Goal: Contribute content: Contribute content

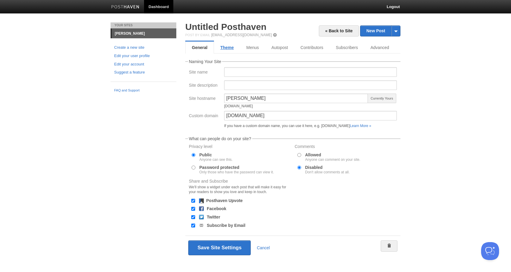
click at [225, 47] on link "Theme" at bounding box center [227, 47] width 26 height 12
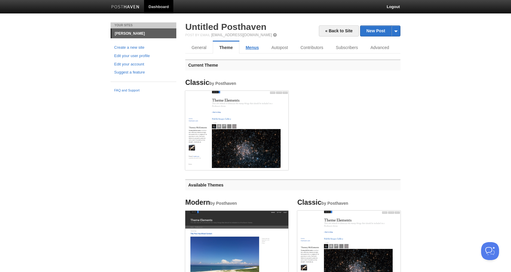
click at [248, 46] on link "Menus" at bounding box center [252, 47] width 26 height 12
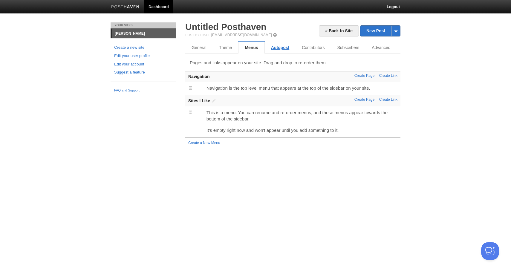
click at [275, 46] on link "Autopost" at bounding box center [280, 47] width 31 height 12
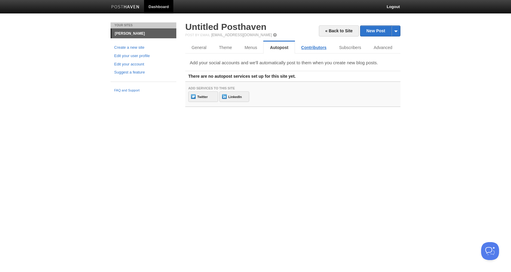
click at [313, 50] on link "Contributors" at bounding box center [314, 47] width 38 height 12
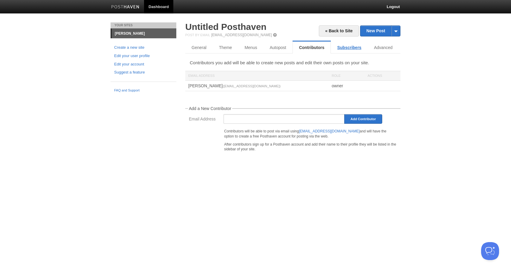
click at [344, 50] on link "Subscribers" at bounding box center [349, 47] width 37 height 12
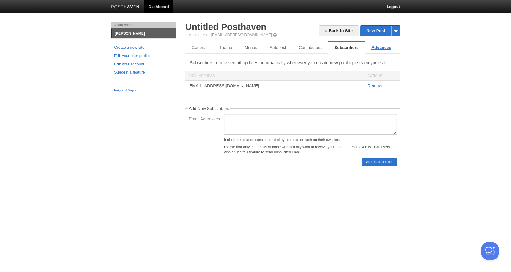
click at [379, 48] on link "Advanced" at bounding box center [381, 47] width 33 height 12
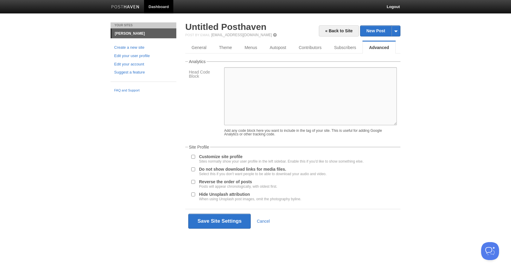
click at [340, 86] on textarea at bounding box center [310, 96] width 173 height 58
click at [308, 85] on textarea at bounding box center [310, 96] width 173 height 58
paste textarea "<!-- Google tag (gtag.js) --> <script async src="[URL][DOMAIN_NAME]"></script> …"
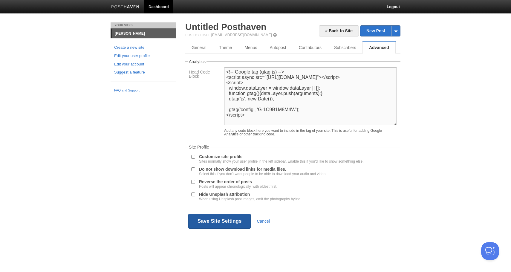
type textarea "<!-- Google tag (gtag.js) --> <script async src="[URL][DOMAIN_NAME]"></script> …"
click at [202, 226] on button "Save Site Settings" at bounding box center [219, 220] width 62 height 15
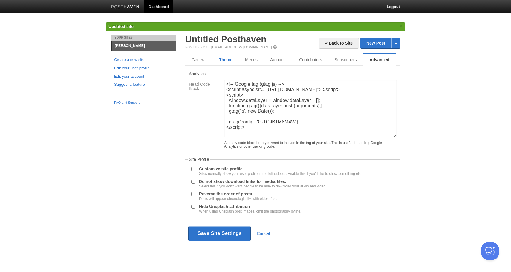
click at [231, 60] on link "Theme" at bounding box center [226, 60] width 26 height 12
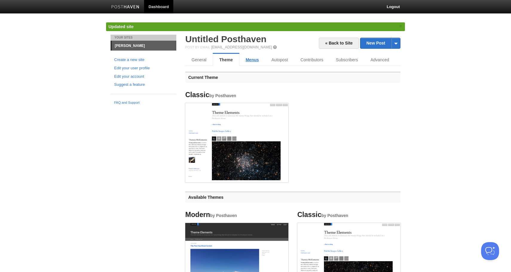
click at [248, 59] on link "Menus" at bounding box center [252, 60] width 26 height 12
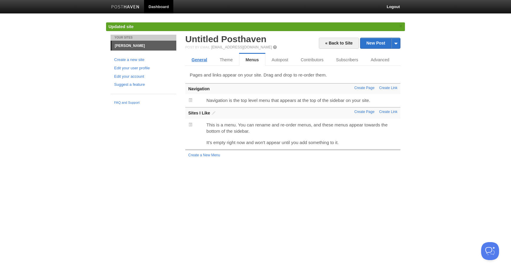
click at [205, 60] on link "General" at bounding box center [199, 60] width 28 height 12
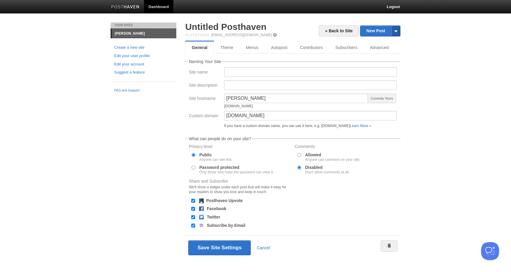
click at [395, 32] on span at bounding box center [395, 31] width 9 height 10
click at [415, 39] on body "Dashboard Logout Updated your user profile × Updated site: × Updated site: × Up…" at bounding box center [255, 138] width 511 height 277
click at [394, 34] on span at bounding box center [395, 31] width 9 height 10
click at [388, 40] on link "by Web" at bounding box center [380, 40] width 40 height 9
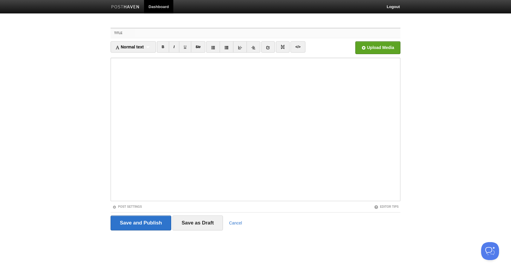
click at [152, 35] on input "Title" at bounding box center [267, 33] width 265 height 10
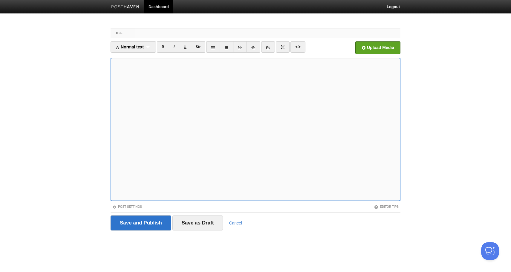
click at [216, 32] on input "Title" at bounding box center [267, 33] width 265 height 10
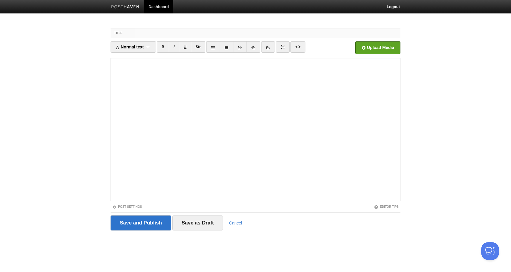
paste input "The Price of Being Seen: Lock-In, AI, and Young Athletes"
type input "The Price of Being Seen: Lock-In, AI, and Young Athletes"
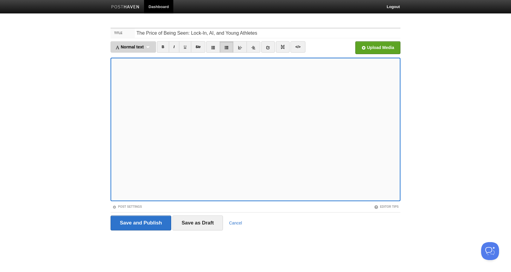
click at [149, 48] on div "Normal text Normal text Heading 1 Heading 2 Heading 3" at bounding box center [132, 46] width 45 height 11
click at [142, 59] on link "Normal text" at bounding box center [133, 57] width 45 height 9
click at [145, 44] on div "Normal text Normal text Heading 1 Heading 2 Heading 3" at bounding box center [130, 46] width 40 height 11
click at [141, 57] on link "Normal text" at bounding box center [130, 57] width 39 height 9
click at [143, 46] on div "Normal text Normal text Heading 1 Heading 2 Heading 3" at bounding box center [130, 46] width 40 height 11
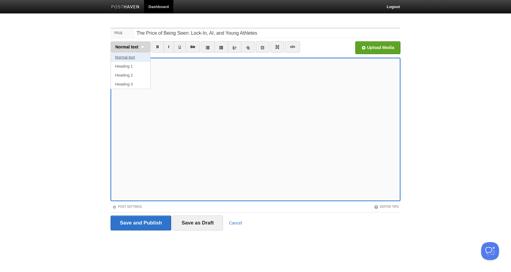
click at [140, 58] on link "Normal text" at bounding box center [130, 57] width 39 height 9
click at [220, 48] on icon at bounding box center [221, 47] width 4 height 4
click at [222, 48] on icon at bounding box center [221, 47] width 4 height 4
click at [202, 222] on input "Save as Draft" at bounding box center [197, 222] width 51 height 15
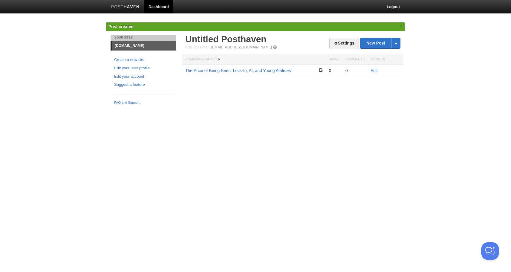
click at [265, 70] on link "The Price of Being Seen: Lock-In, AI, and Young Athletes" at bounding box center [237, 70] width 105 height 5
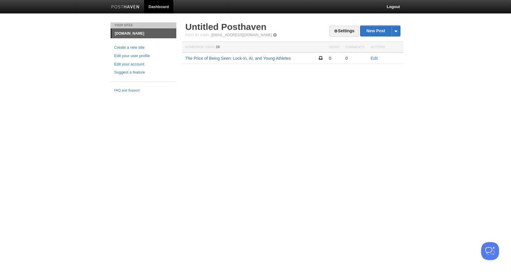
click at [259, 59] on link "The Price of Being Seen: Lock-In, AI, and Young Athletes" at bounding box center [237, 58] width 105 height 5
click at [372, 59] on link "Edit" at bounding box center [373, 58] width 7 height 5
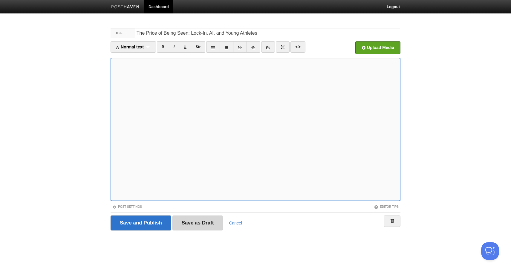
click at [187, 216] on input "Save as Draft" at bounding box center [197, 222] width 51 height 15
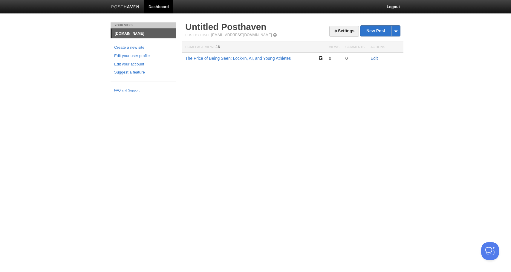
click at [373, 58] on link "Edit" at bounding box center [373, 58] width 7 height 5
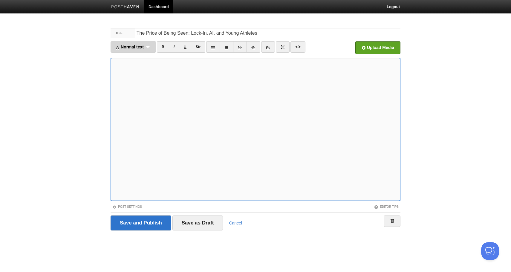
click at [152, 49] on div "Normal text Normal text Heading 1 Heading 2 Heading 3" at bounding box center [132, 46] width 45 height 11
click at [145, 65] on link "Heading 1" at bounding box center [133, 66] width 45 height 9
click at [139, 42] on div "Heading 1 Normal text Heading 1 Heading 2 Heading 3" at bounding box center [128, 46] width 37 height 11
click at [137, 74] on link "Heading 2" at bounding box center [129, 75] width 36 height 9
click at [137, 45] on div "Heading 2 Normal text Heading 1 Heading 2 Heading 3" at bounding box center [128, 46] width 37 height 11
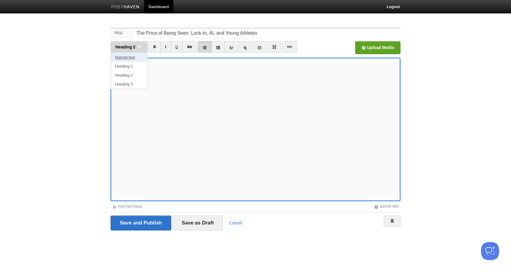
click at [136, 56] on link "Normal text" at bounding box center [129, 57] width 36 height 9
click at [143, 49] on div "Normal text Normal text Heading 1 Heading 2 Heading 3" at bounding box center [130, 46] width 40 height 11
click at [133, 74] on link "Heading 2" at bounding box center [130, 75] width 39 height 9
click at [138, 49] on div "Heading 2 Normal text Heading 1 Heading 2 Heading 3" at bounding box center [128, 46] width 37 height 11
click at [136, 59] on link "Normal text" at bounding box center [129, 57] width 36 height 9
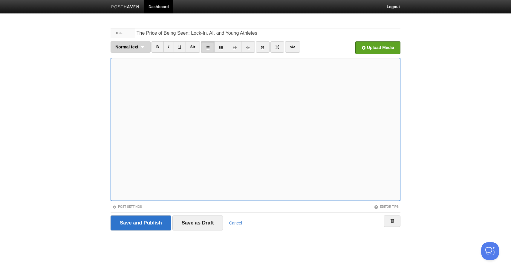
click at [144, 48] on div "Normal text Normal text Heading 1 Heading 2 Heading 3" at bounding box center [130, 46] width 40 height 11
click at [139, 55] on link "Normal text" at bounding box center [130, 57] width 39 height 9
click at [222, 199] on iframe at bounding box center [255, 129] width 290 height 143
click at [135, 50] on div "Normal text Normal text Heading 1 Heading 2 Heading 3" at bounding box center [130, 46] width 40 height 11
click at [130, 76] on link "Heading 2" at bounding box center [130, 75] width 39 height 9
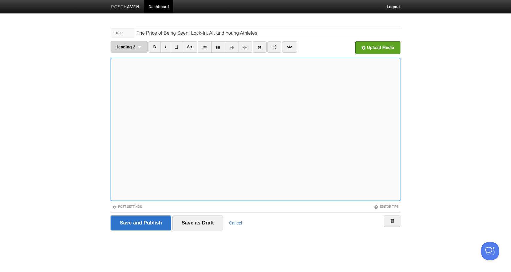
click at [141, 48] on div "Heading 2 Normal text Heading 1 Heading 2 Heading 3" at bounding box center [128, 46] width 37 height 11
click at [130, 82] on link "Heading 3" at bounding box center [129, 84] width 36 height 9
click at [139, 45] on div "Heading 3 Normal text Heading 1 Heading 2 Heading 3" at bounding box center [128, 46] width 37 height 11
click at [130, 76] on link "Heading 2" at bounding box center [129, 75] width 36 height 9
click at [140, 47] on div "Heading 2 Normal text Heading 1 Heading 2 Heading 3" at bounding box center [128, 46] width 37 height 11
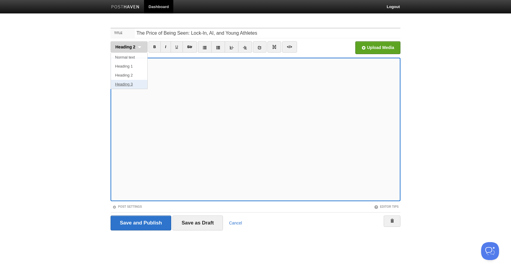
click at [132, 83] on link "Heading 3" at bounding box center [129, 84] width 36 height 9
click at [137, 47] on div "Heading 3 Normal text Heading 1 Heading 2 Heading 3" at bounding box center [128, 46] width 37 height 11
click at [129, 83] on link "Heading 3" at bounding box center [129, 84] width 36 height 9
click at [135, 51] on div "Heading 3 Normal text Heading 1 Heading 2 Heading 3" at bounding box center [128, 46] width 37 height 11
click at [133, 59] on link "Normal text" at bounding box center [129, 57] width 36 height 9
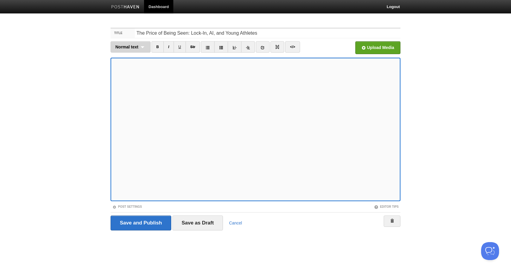
click at [142, 49] on div "Normal text Normal text Heading 1 Heading 2 Heading 3" at bounding box center [130, 46] width 40 height 11
click at [132, 76] on link "Heading 2" at bounding box center [130, 75] width 39 height 9
click at [136, 46] on div "Heading 2 Normal text Heading 1 Heading 2 Heading 3" at bounding box center [128, 46] width 37 height 11
click at [132, 58] on link "Normal text" at bounding box center [129, 57] width 36 height 9
click at [190, 221] on input "Save as Draft" at bounding box center [197, 222] width 51 height 15
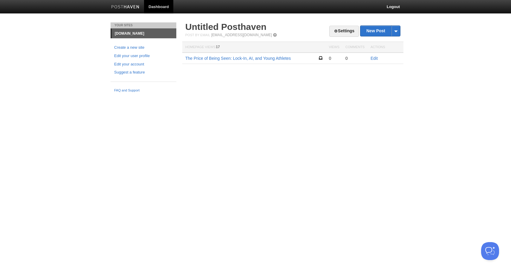
click at [376, 56] on td "Edit" at bounding box center [385, 58] width 36 height 11
click at [376, 57] on link "Edit" at bounding box center [373, 58] width 7 height 5
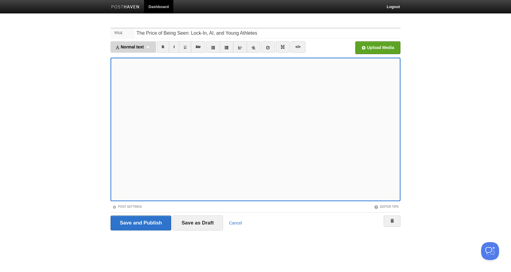
click at [148, 50] on div "Normal text Normal text Heading 1 Heading 2 Heading 3" at bounding box center [132, 46] width 45 height 11
click at [139, 73] on link "Heading 2" at bounding box center [133, 75] width 45 height 9
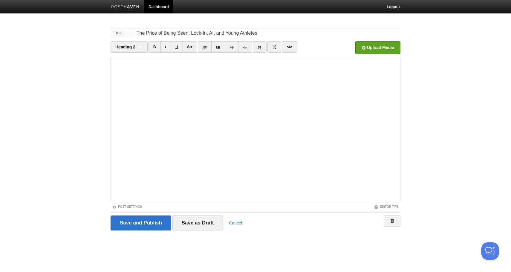
click at [376, 207] on span at bounding box center [376, 207] width 4 height 4
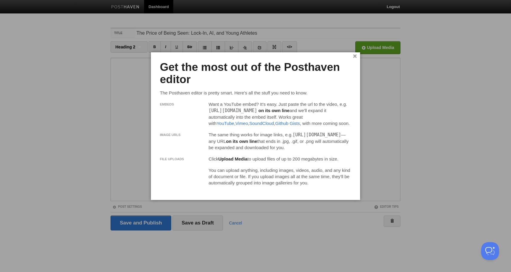
click at [355, 58] on link "×" at bounding box center [355, 56] width 4 height 3
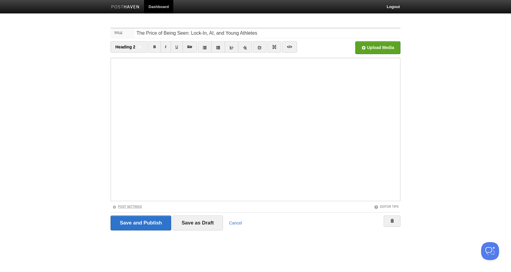
click at [122, 207] on link "Post Settings" at bounding box center [127, 206] width 30 height 3
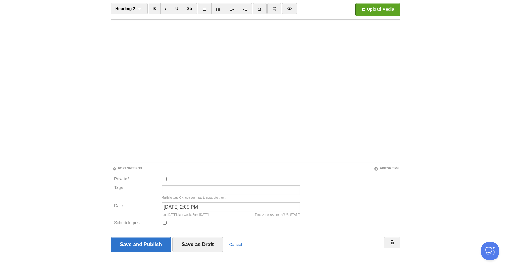
scroll to position [40, 0]
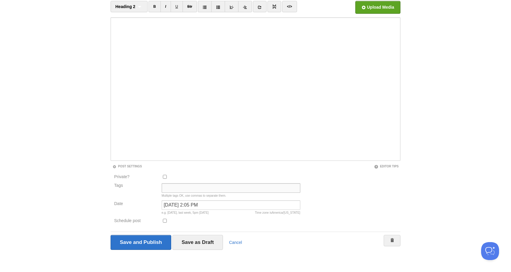
click at [173, 190] on input "Tags" at bounding box center [231, 188] width 139 height 10
type input "athleteprivacy,sports"
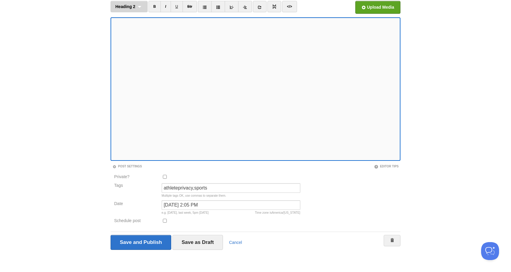
click at [134, 4] on span "Heading 2" at bounding box center [125, 6] width 20 height 5
click at [131, 40] on link "Heading 3" at bounding box center [129, 43] width 36 height 9
click at [143, 9] on div "Heading 3 Normal text Heading 1 Heading 2 Heading 3" at bounding box center [128, 6] width 37 height 11
click at [137, 16] on link "Normal text" at bounding box center [129, 17] width 36 height 9
click at [189, 242] on input "Save as Draft" at bounding box center [197, 242] width 51 height 15
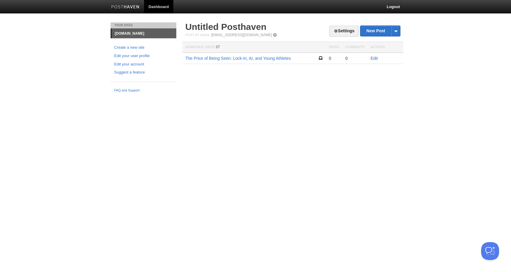
click at [375, 57] on link "Edit" at bounding box center [373, 58] width 7 height 5
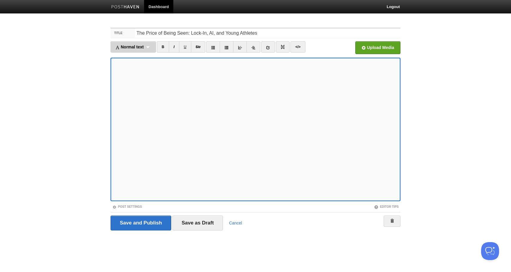
click at [140, 47] on span "Normal text" at bounding box center [129, 46] width 28 height 5
click at [135, 76] on link "Heading 2" at bounding box center [133, 75] width 45 height 9
click at [124, 45] on span "Heading 2" at bounding box center [125, 46] width 20 height 5
click at [126, 59] on link "Normal text" at bounding box center [129, 57] width 36 height 9
click at [139, 47] on div "Normal text Normal text Heading 1 Heading 2 Heading 3" at bounding box center [130, 46] width 40 height 11
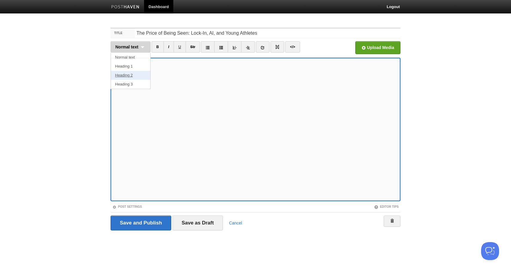
click at [130, 74] on link "Heading 2" at bounding box center [130, 75] width 39 height 9
click at [133, 51] on div "Heading 2 Normal text Heading 1 Heading 2 Heading 3" at bounding box center [128, 46] width 37 height 11
click at [126, 84] on link "Heading 3" at bounding box center [129, 84] width 36 height 9
click at [136, 45] on div "Heading 3 Normal text Heading 1 Heading 2 Heading 3" at bounding box center [128, 46] width 37 height 11
click at [130, 57] on link "Normal text" at bounding box center [129, 57] width 36 height 9
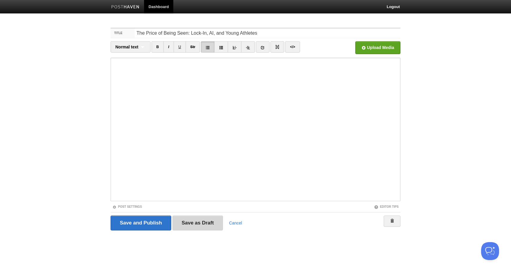
click at [199, 221] on input "Save as Draft" at bounding box center [197, 222] width 51 height 15
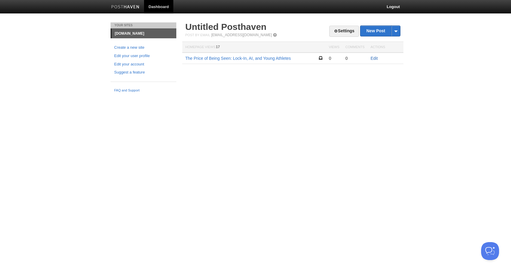
click at [374, 57] on link "Edit" at bounding box center [373, 58] width 7 height 5
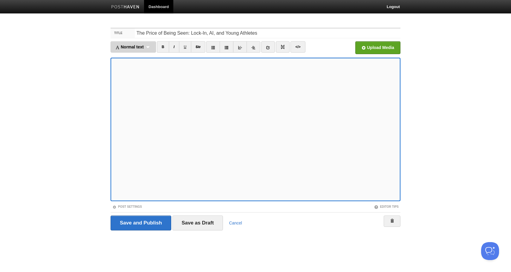
click at [148, 48] on div "Normal text Normal text Heading 1 Heading 2 Heading 3" at bounding box center [132, 46] width 45 height 11
click at [137, 75] on link "Heading 2" at bounding box center [133, 75] width 45 height 9
click at [287, 48] on link "</>" at bounding box center [289, 46] width 15 height 11
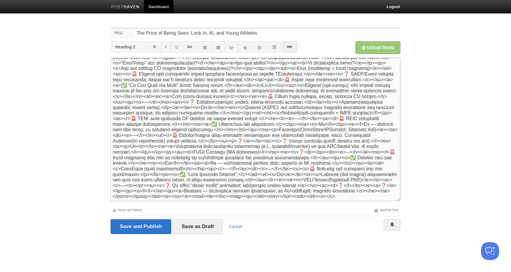
scroll to position [577, 0]
click at [286, 50] on link "</>" at bounding box center [289, 46] width 15 height 11
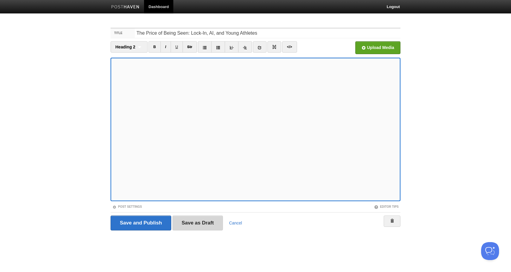
click at [206, 221] on input "Save as Draft" at bounding box center [197, 222] width 51 height 15
